Goal: Communication & Community: Answer question/provide support

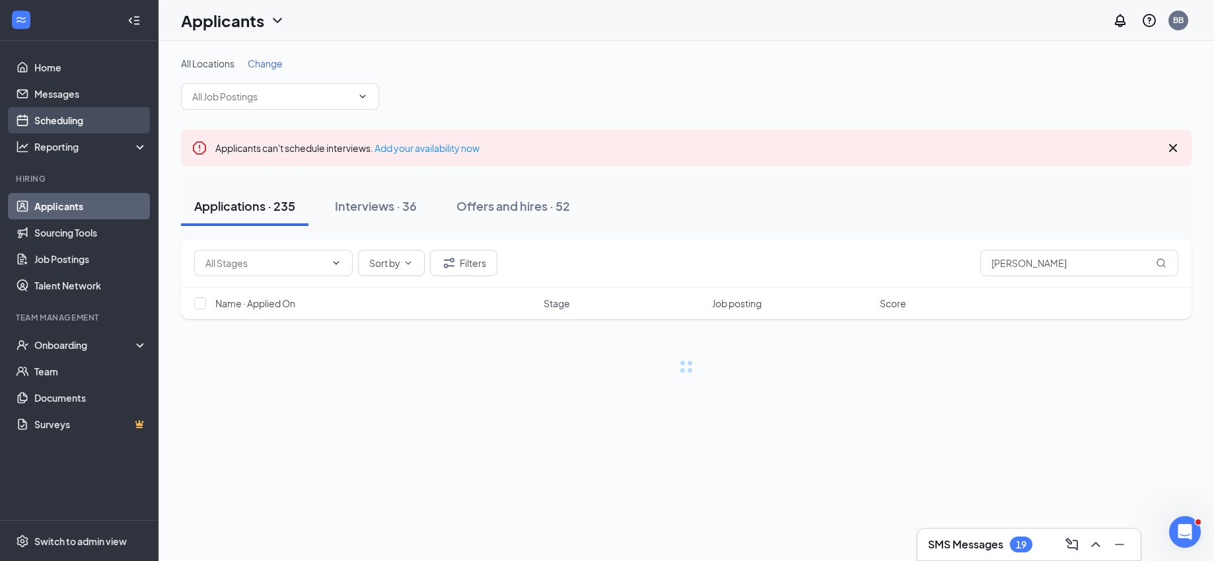
click at [56, 119] on link "Scheduling" at bounding box center [90, 120] width 113 height 26
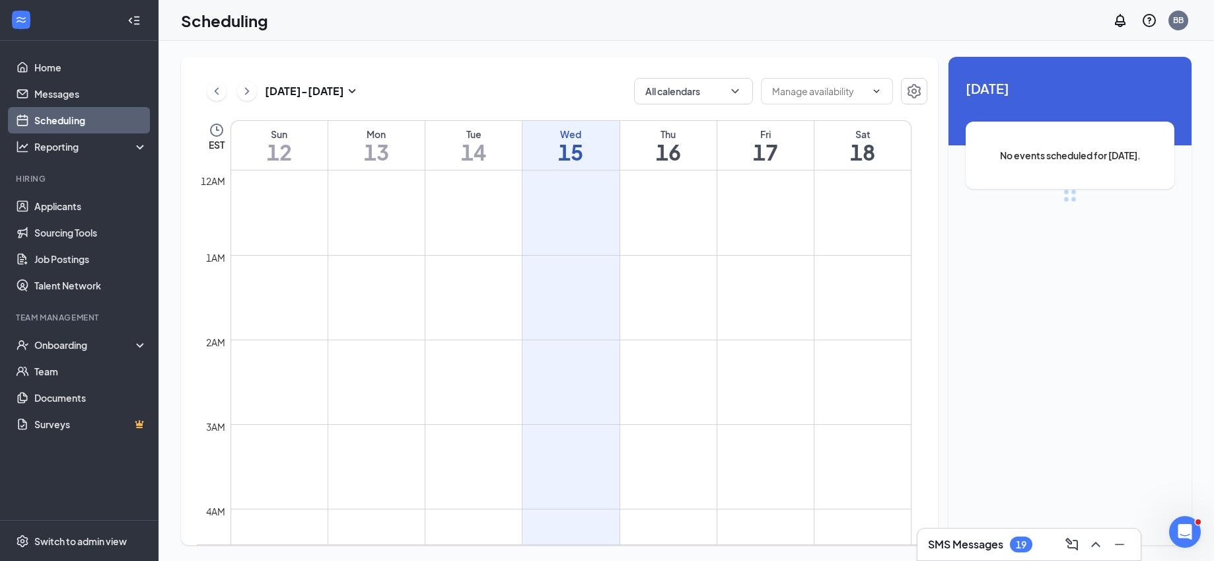
scroll to position [649, 0]
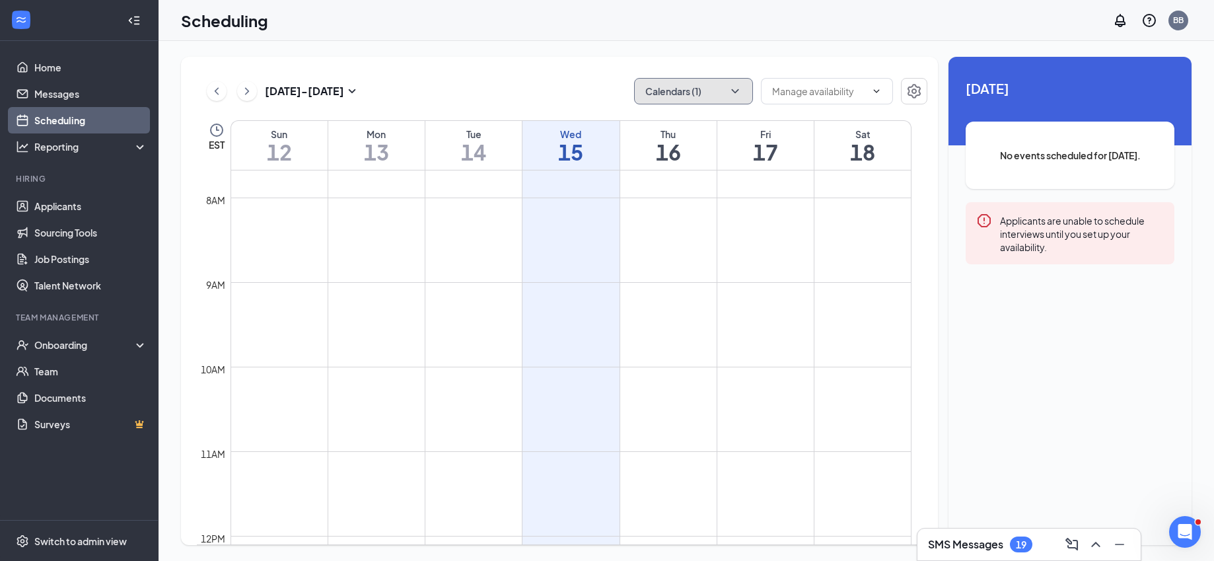
click at [678, 95] on button "Calendars (1)" at bounding box center [693, 91] width 119 height 26
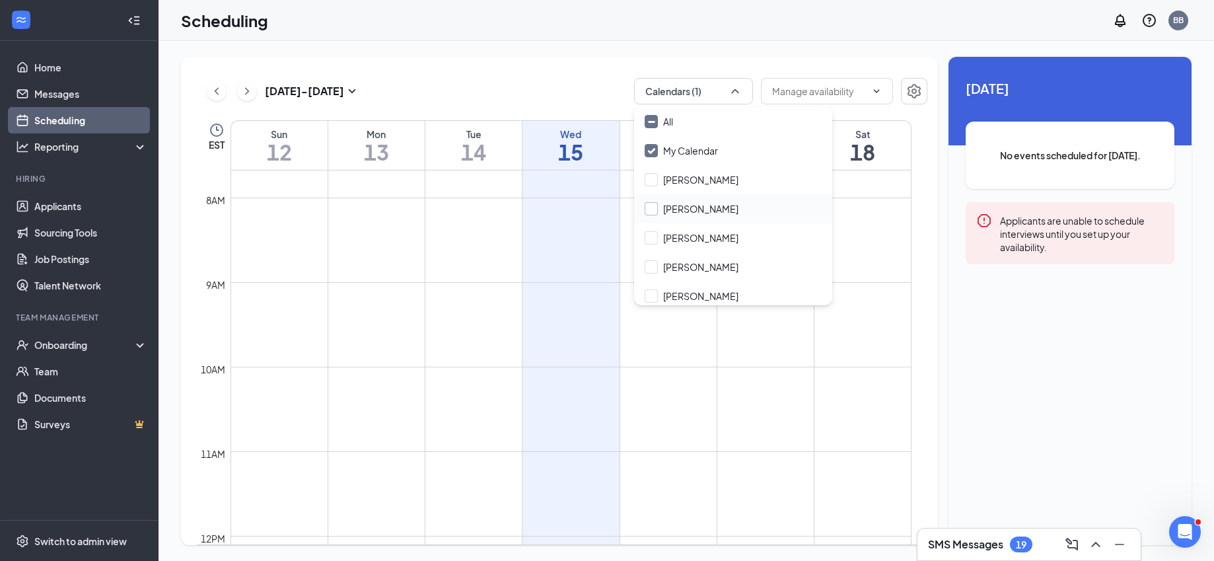
click at [652, 208] on input "[PERSON_NAME]" at bounding box center [692, 208] width 94 height 13
checkbox input "true"
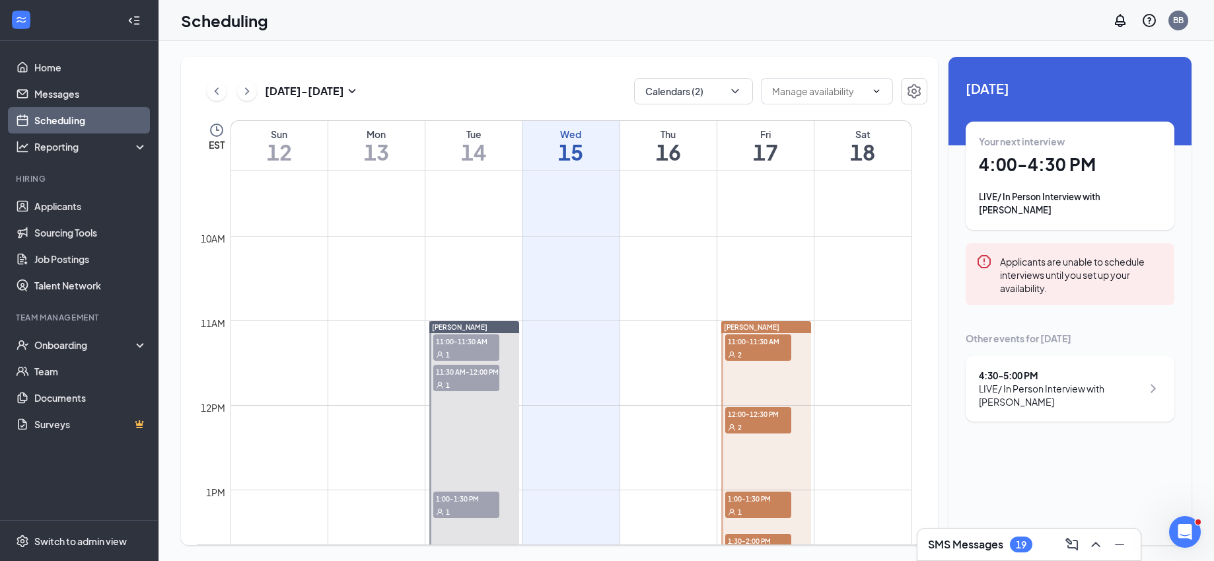
scroll to position [756, 0]
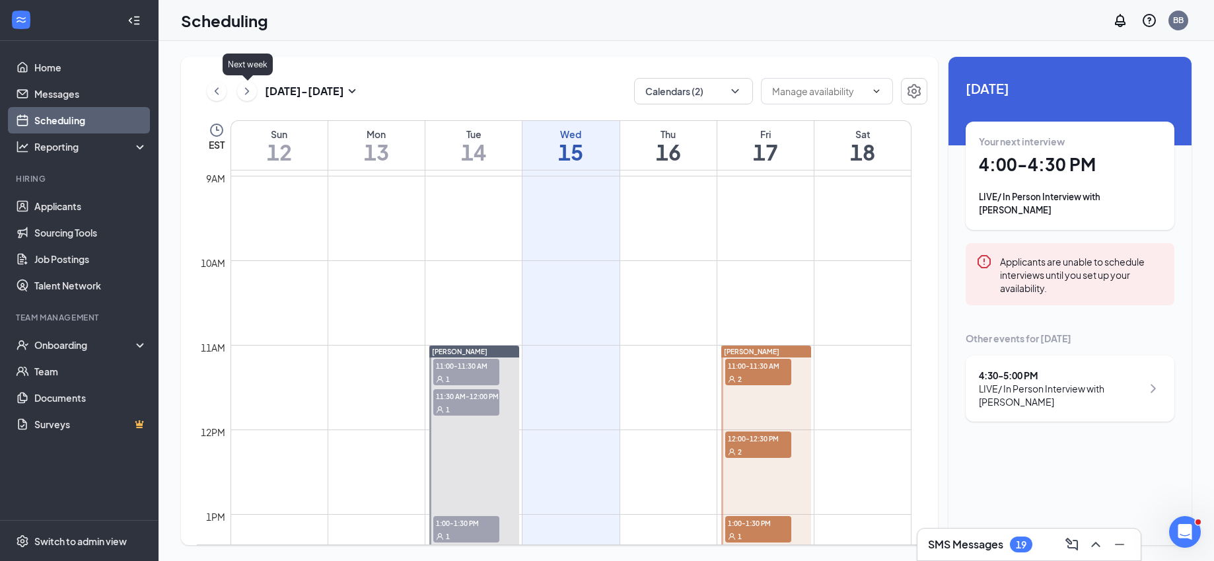
click at [243, 90] on icon "ChevronRight" at bounding box center [246, 91] width 13 height 16
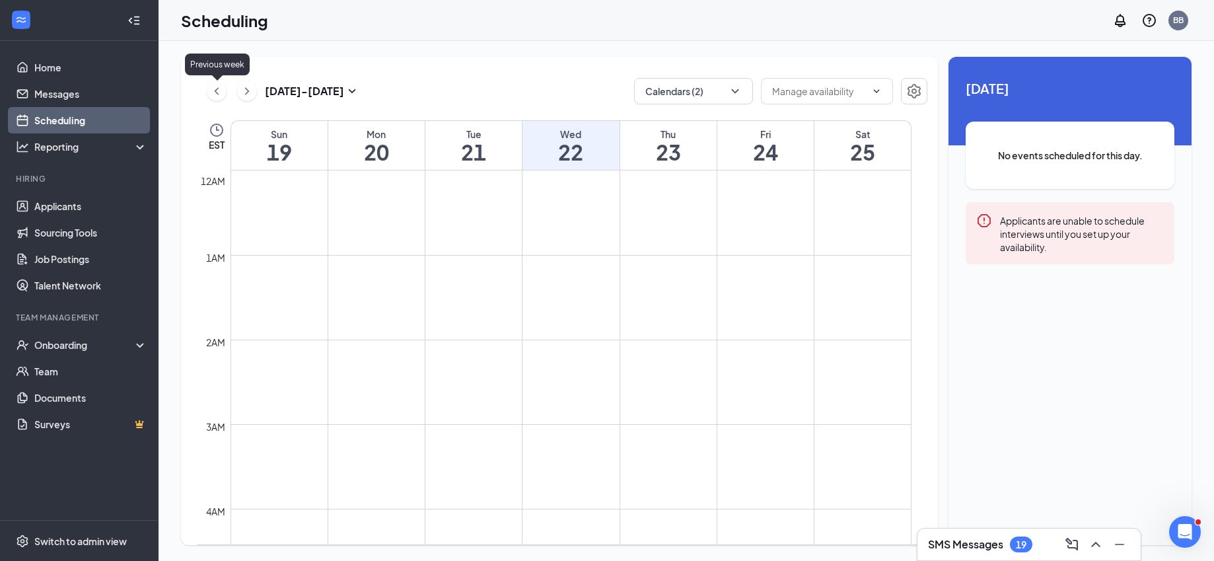
click at [205, 90] on div "[DATE] - [DATE] Calendars (2)" at bounding box center [562, 91] width 731 height 26
click at [72, 200] on link "Applicants" at bounding box center [90, 206] width 113 height 26
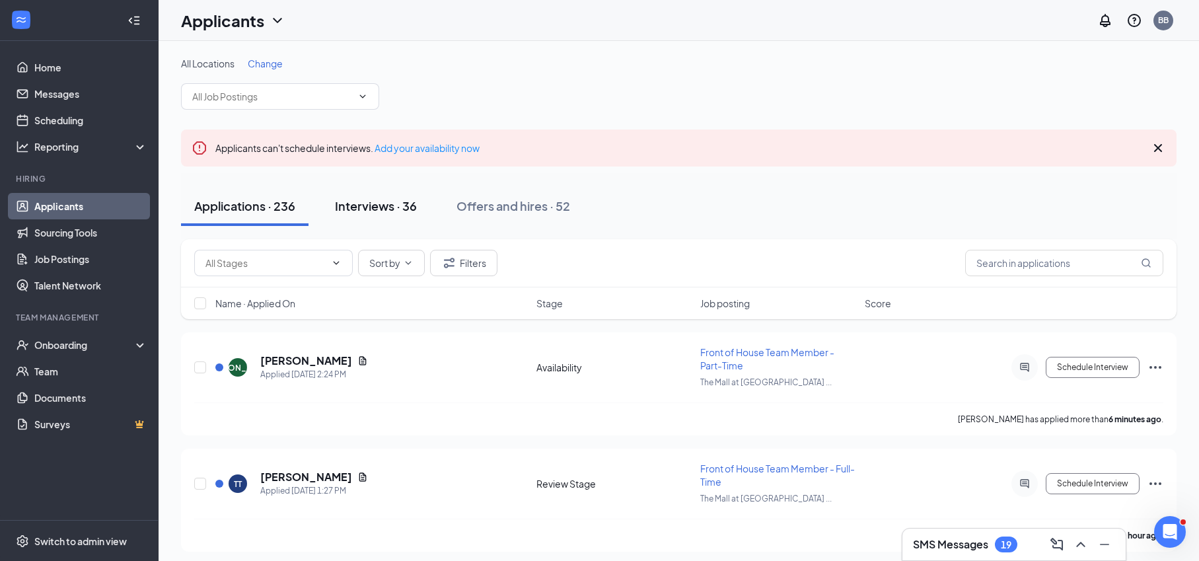
click at [381, 209] on div "Interviews · 36" at bounding box center [376, 206] width 82 height 17
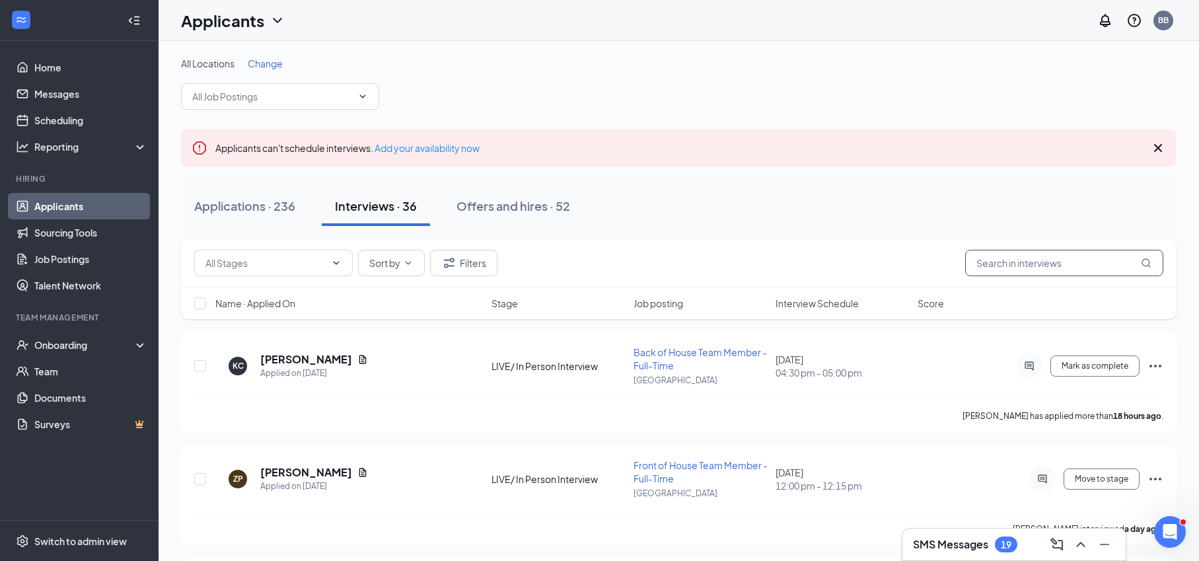
click at [1040, 270] on input "text" at bounding box center [1064, 263] width 198 height 26
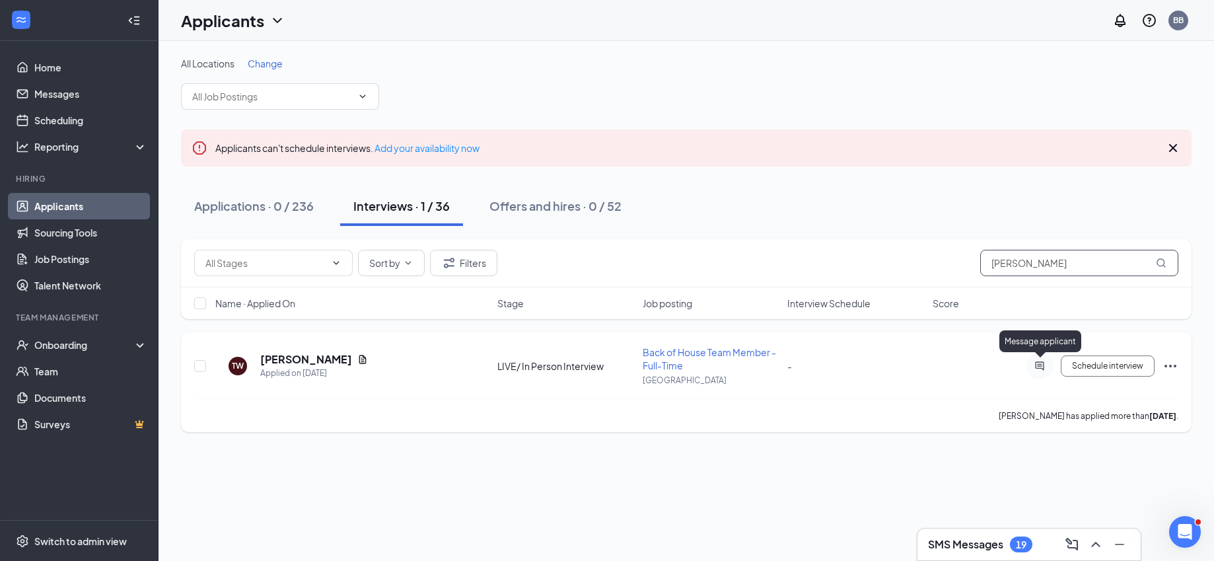
type input "[PERSON_NAME]"
click at [1037, 361] on icon "ActiveChat" at bounding box center [1039, 365] width 9 height 9
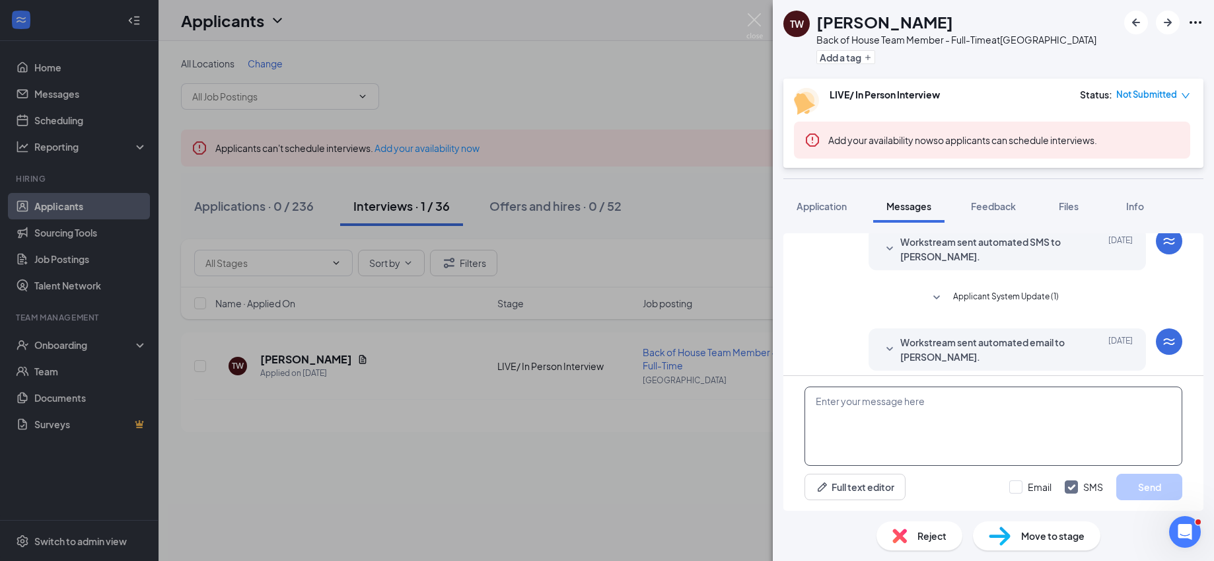
click at [868, 427] on textarea at bounding box center [994, 425] width 378 height 79
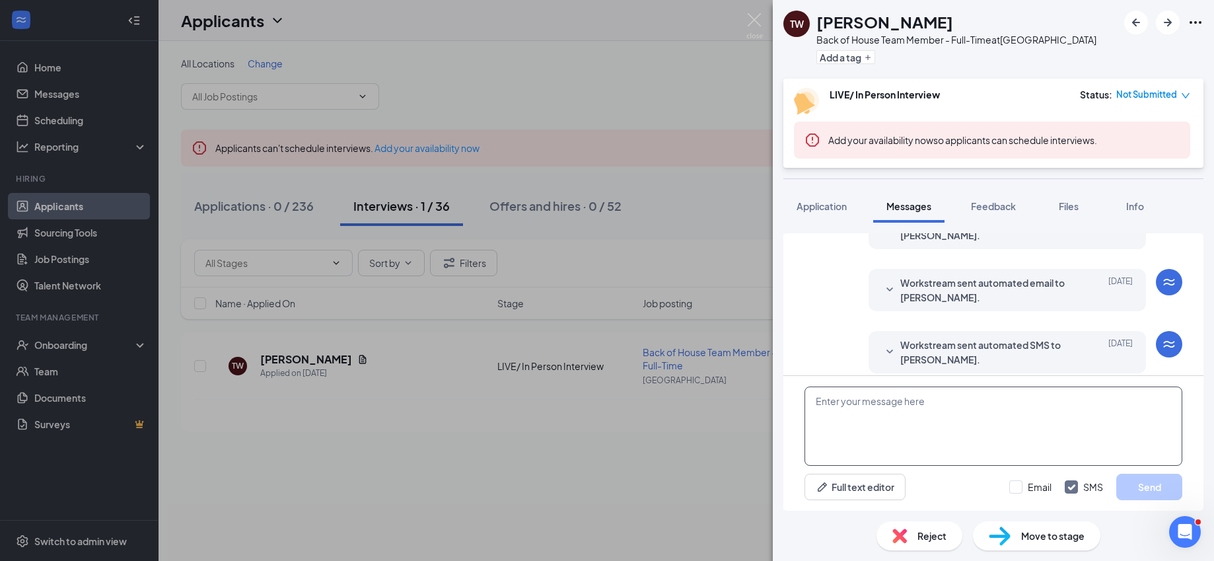
scroll to position [412, 0]
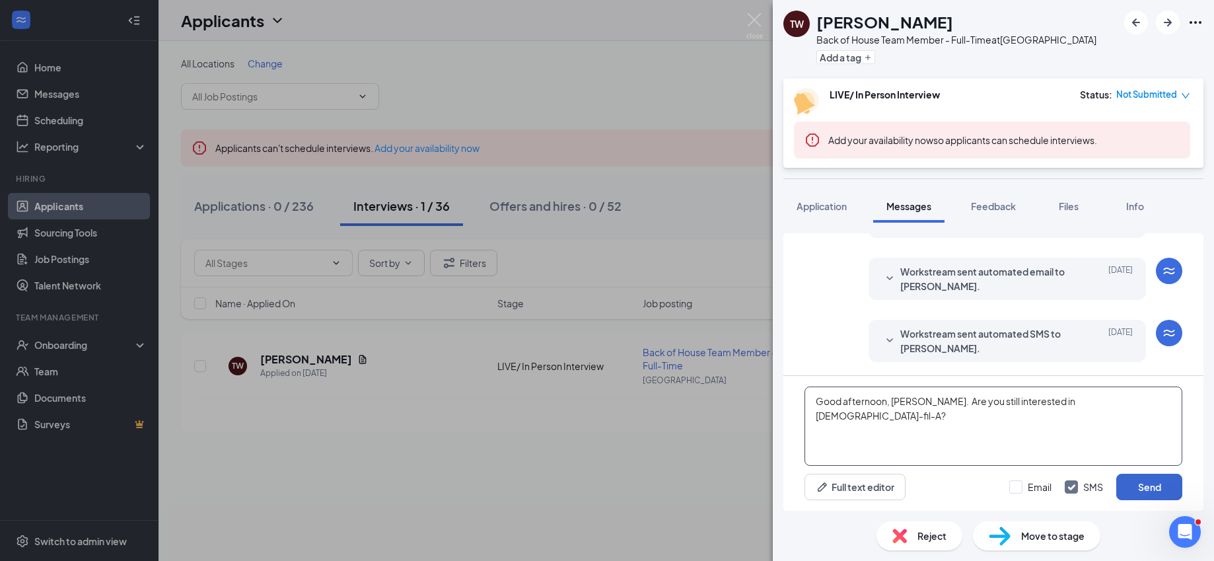
type textarea "Good afternoon, [PERSON_NAME]. Are you still interested in [DEMOGRAPHIC_DATA]-f…"
click at [1148, 488] on button "Send" at bounding box center [1149, 487] width 66 height 26
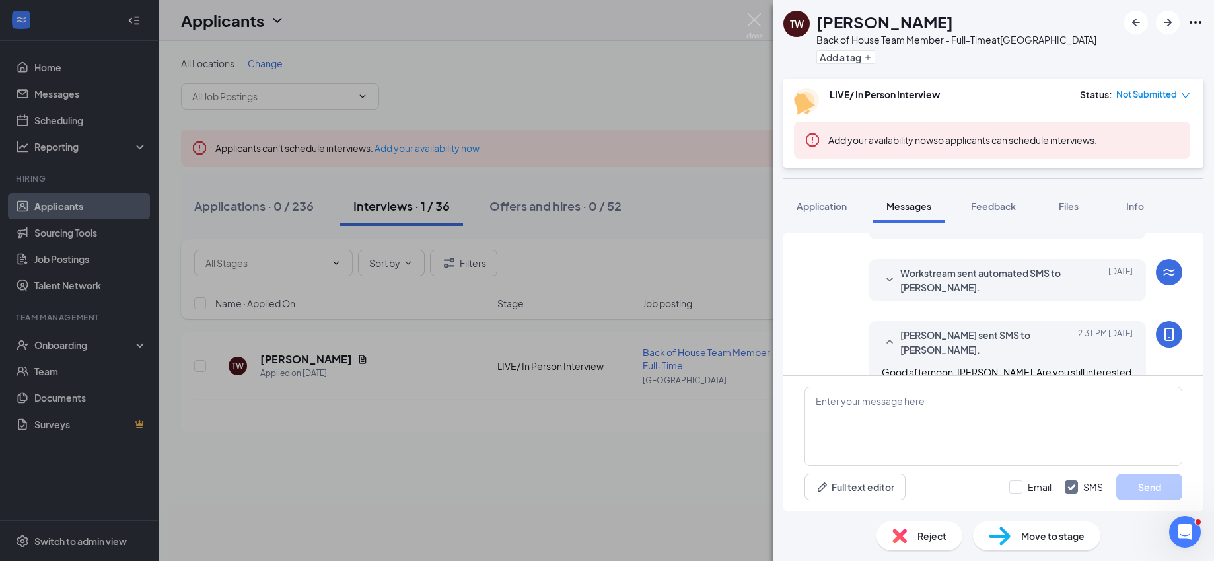
scroll to position [511, 0]
